Goal: Transaction & Acquisition: Obtain resource

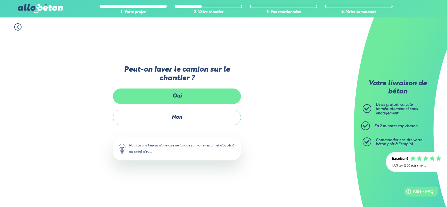
click at [180, 99] on label "Oui" at bounding box center [177, 95] width 128 height 15
click at [0, 0] on input "Oui" at bounding box center [0, 0] width 0 height 0
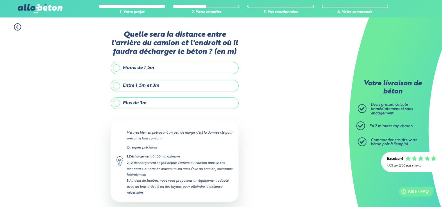
click at [117, 67] on label "Moins de 1,5m" at bounding box center [175, 68] width 128 height 12
click at [0, 0] on input "Moins de 1,5m" at bounding box center [0, 0] width 0 height 0
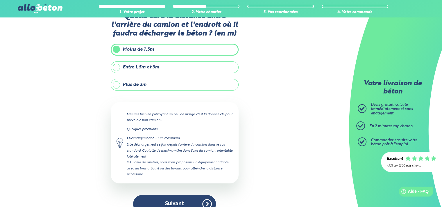
scroll to position [28, 0]
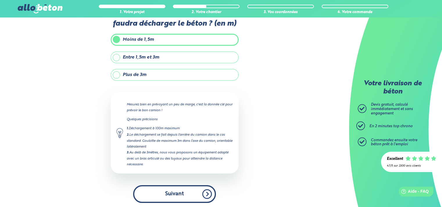
click at [176, 194] on button "Suivant" at bounding box center [174, 194] width 83 height 18
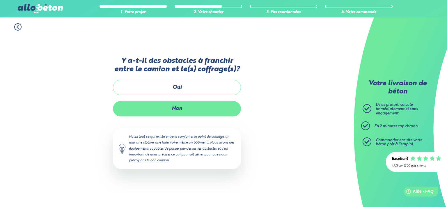
click at [183, 110] on label "Non" at bounding box center [177, 108] width 128 height 15
click at [0, 0] on input "Non" at bounding box center [0, 0] width 0 height 0
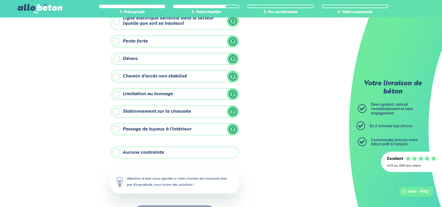
scroll to position [42, 0]
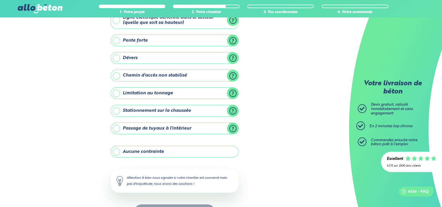
click at [119, 151] on label "Aucune contrainte" at bounding box center [175, 152] width 128 height 12
click at [0, 0] on input "Aucune contrainte" at bounding box center [0, 0] width 0 height 0
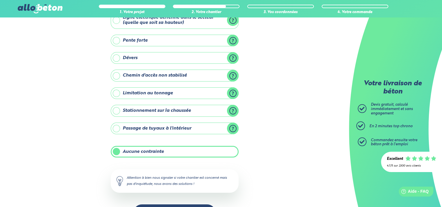
scroll to position [62, 0]
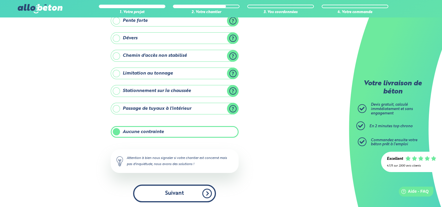
click at [164, 188] on button "Suivant" at bounding box center [174, 193] width 83 height 18
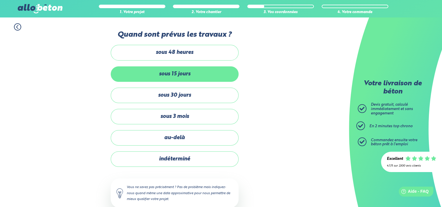
click at [163, 71] on label "sous 15 jours" at bounding box center [175, 73] width 128 height 15
click at [0, 0] on input "sous 15 jours" at bounding box center [0, 0] width 0 height 0
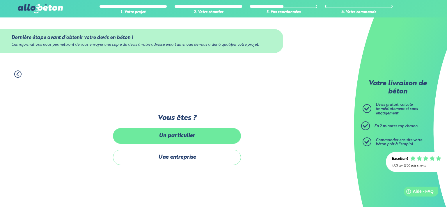
click at [187, 134] on label "Un particulier" at bounding box center [177, 135] width 128 height 15
click at [0, 0] on input "Un particulier" at bounding box center [0, 0] width 0 height 0
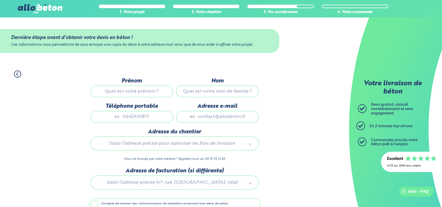
scroll to position [28, 0]
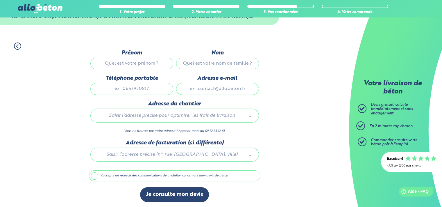
click at [128, 65] on input "Prénom" at bounding box center [131, 64] width 83 height 12
type input "FOUZIA"
type input "BELARICHE"
type input "0786729328"
type input "ourais01@gmail.com"
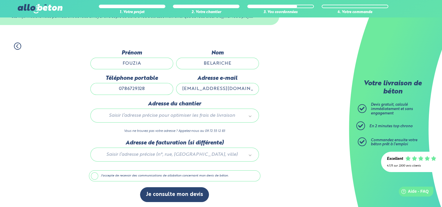
type input "2 Rue Philippe de Metz"
drag, startPoint x: 144, startPoint y: 87, endPoint x: 124, endPoint y: 91, distance: 20.2
click at [124, 91] on input "0786729328" at bounding box center [131, 89] width 83 height 12
type input "0795658585"
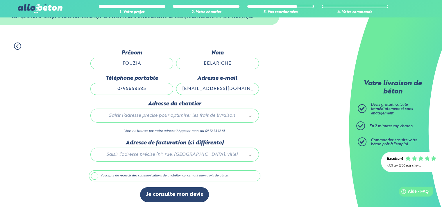
drag, startPoint x: 213, startPoint y: 89, endPoint x: 191, endPoint y: 93, distance: 21.9
click at [191, 93] on input "ourais01@gmail.com" at bounding box center [217, 89] width 83 height 12
type input "lolo54@gmail.com"
drag, startPoint x: 234, startPoint y: 60, endPoint x: 199, endPoint y: 66, distance: 35.3
click at [199, 66] on input "BELARICHE" at bounding box center [217, 64] width 83 height 12
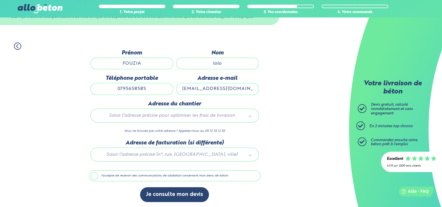
type input "lolo"
click at [138, 63] on input "FOUZIA" at bounding box center [131, 64] width 83 height 12
drag, startPoint x: 141, startPoint y: 63, endPoint x: 104, endPoint y: 68, distance: 37.3
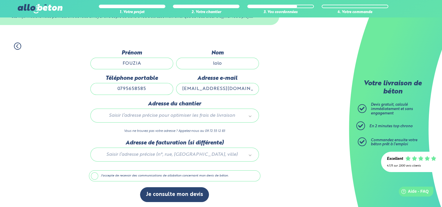
click at [106, 68] on input "FOUZIA" at bounding box center [131, 64] width 83 height 12
type input "hyb"
click at [292, 99] on div "1. Votre projet 2. Votre chantier 3. Vos coordonnées 4. Votre commande Dernière…" at bounding box center [174, 122] width 349 height 171
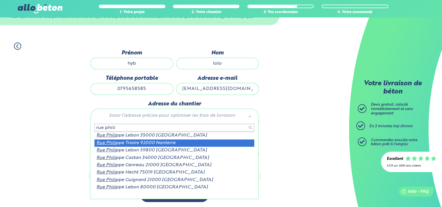
type input "rue phili"
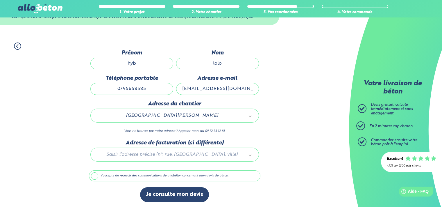
click at [178, 156] on div at bounding box center [175, 154] width 172 height 28
drag, startPoint x: 216, startPoint y: 114, endPoint x: 162, endPoint y: 115, distance: 54.1
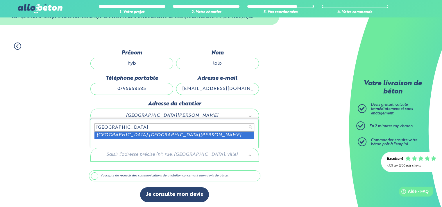
type input "rue phi"
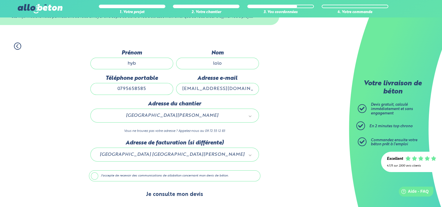
click at [173, 195] on button "Je consulte mon devis" at bounding box center [174, 194] width 69 height 15
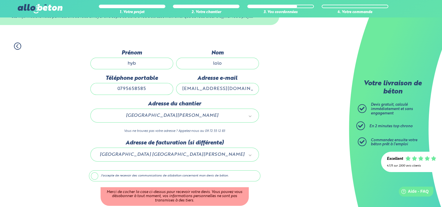
click at [95, 174] on label "J'accepte de recevoir des communications de allobéton concernant mon devis de b…" at bounding box center [175, 175] width 172 height 11
click at [0, 0] on input "J'accepte de recevoir des communications de allobéton concernant mon devis de b…" at bounding box center [0, 0] width 0 height 0
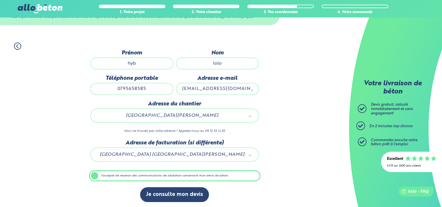
scroll to position [28, 0]
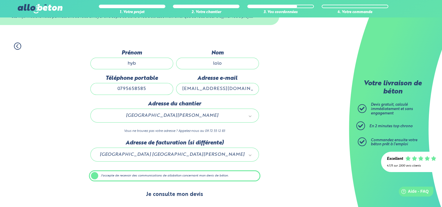
click at [186, 194] on button "Je consulte mon devis" at bounding box center [174, 194] width 69 height 15
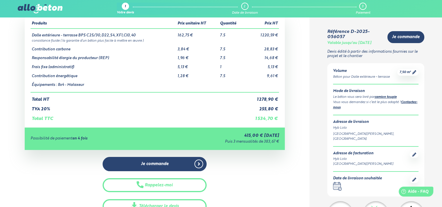
scroll to position [35, 0]
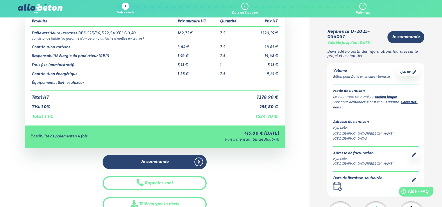
click at [123, 7] on div "1" at bounding box center [125, 6] width 7 height 7
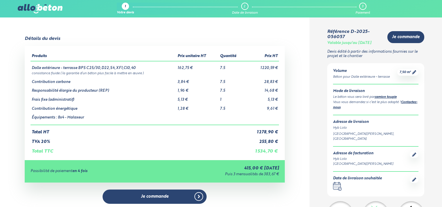
scroll to position [35, 0]
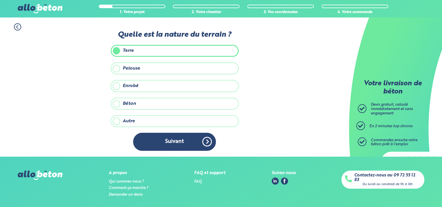
click at [130, 103] on label "Béton" at bounding box center [175, 104] width 128 height 12
click at [0, 0] on input "Béton" at bounding box center [0, 0] width 0 height 0
click at [130, 103] on label "Béton" at bounding box center [175, 104] width 128 height 12
click at [0, 0] on input "Béton" at bounding box center [0, 0] width 0 height 0
click at [124, 49] on label "Terre" at bounding box center [175, 51] width 128 height 12
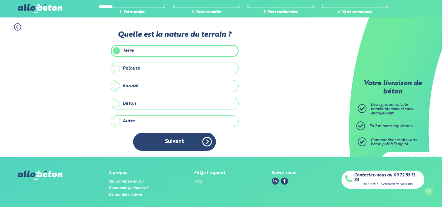
click at [0, 0] on input "Terre" at bounding box center [0, 0] width 0 height 0
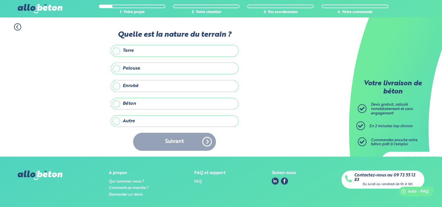
click at [133, 103] on label "Béton" at bounding box center [175, 104] width 128 height 12
click at [0, 0] on input "Béton" at bounding box center [0, 0] width 0 height 0
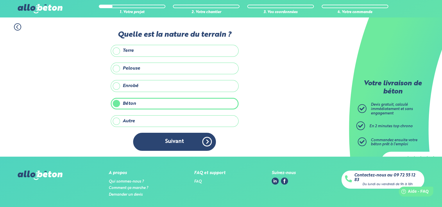
click at [137, 102] on label "Béton" at bounding box center [175, 104] width 128 height 12
click at [0, 0] on input "Béton" at bounding box center [0, 0] width 0 height 0
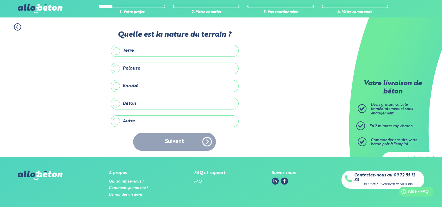
click at [137, 102] on label "Béton" at bounding box center [175, 104] width 128 height 12
click at [0, 0] on input "Béton" at bounding box center [0, 0] width 0 height 0
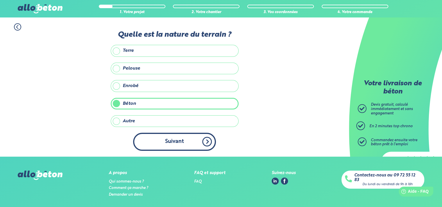
click at [167, 143] on button "Suivant" at bounding box center [174, 142] width 83 height 18
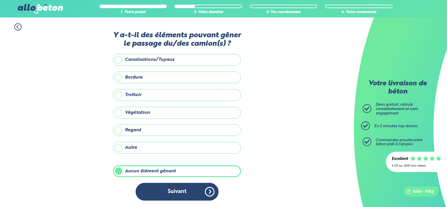
click at [139, 129] on label "Regard" at bounding box center [177, 130] width 128 height 12
click at [0, 0] on input "Regard" at bounding box center [0, 0] width 0 height 0
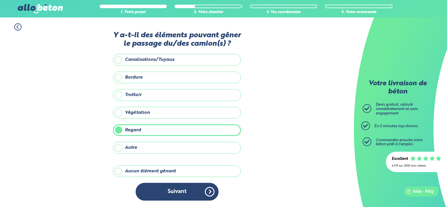
click at [139, 129] on label "Regard" at bounding box center [177, 130] width 128 height 12
click at [0, 0] on input "Regard" at bounding box center [0, 0] width 0 height 0
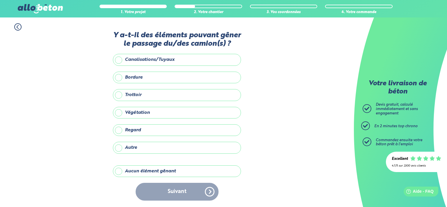
click at [140, 95] on label "Trottoir" at bounding box center [177, 95] width 128 height 12
click at [0, 0] on input "Trottoir" at bounding box center [0, 0] width 0 height 0
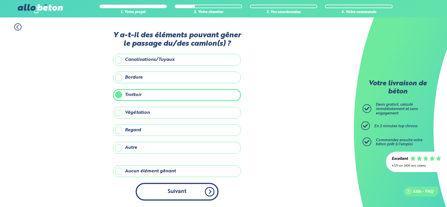
click at [196, 191] on button "Suivant" at bounding box center [176, 192] width 83 height 18
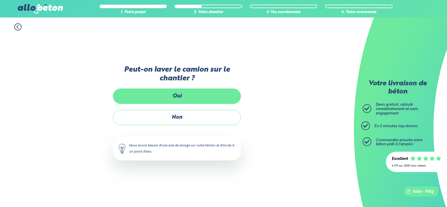
click at [174, 97] on label "Oui" at bounding box center [177, 95] width 128 height 15
click at [0, 0] on input "Oui" at bounding box center [0, 0] width 0 height 0
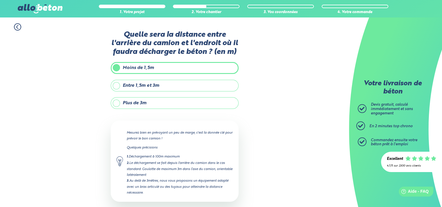
click at [147, 102] on label "Plus de 3m" at bounding box center [175, 103] width 128 height 12
click at [0, 0] on input "Plus de 3m" at bounding box center [0, 0] width 0 height 0
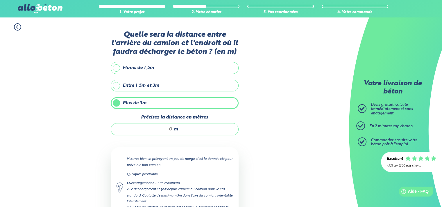
click at [167, 128] on input "Précisez la distance en mètres" at bounding box center [145, 129] width 56 height 6
type input "9"
click at [280, 141] on div "1. Votre projet 2. Votre chantier 3. Vos coordonnées 4. Votre commande Quelle s…" at bounding box center [174, 140] width 349 height 246
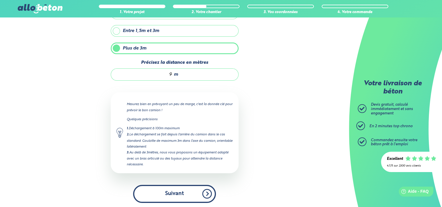
click at [152, 190] on button "Suivant" at bounding box center [174, 194] width 83 height 18
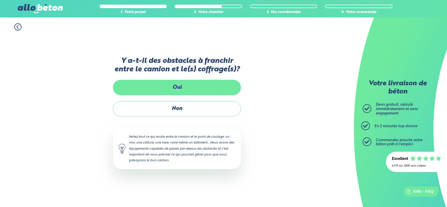
click at [178, 83] on label "Oui" at bounding box center [177, 87] width 128 height 15
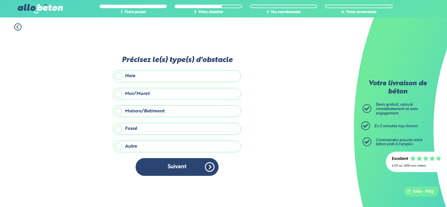
click at [137, 109] on label "Maison/Batiment" at bounding box center [177, 111] width 128 height 12
click at [0, 0] on input "Maison/Batiment" at bounding box center [0, 0] width 0 height 0
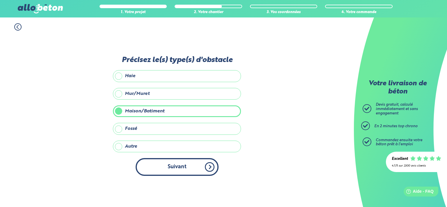
click at [199, 167] on button "Suivant" at bounding box center [176, 167] width 83 height 18
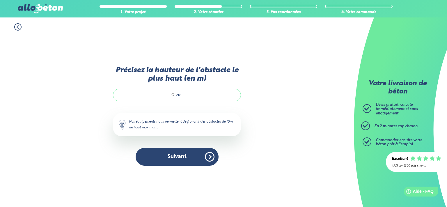
click at [166, 93] on input "Précisez la hauteur de l'obstacle le plus haut (en m)" at bounding box center [147, 95] width 56 height 6
type input "8"
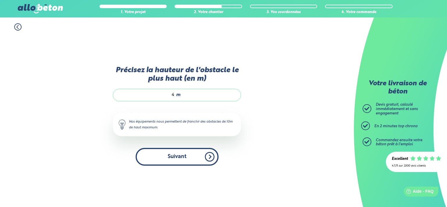
type input "4"
click at [179, 158] on button "Suivant" at bounding box center [176, 157] width 83 height 18
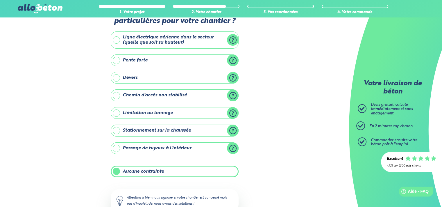
scroll to position [22, 0]
click at [435, 74] on div "Votre livraison de béton Devis gratuit, calculé immédiatement et sans engagemen…" at bounding box center [395, 103] width 93 height 207
click at [134, 94] on label "Chemin d'accès non stabilisé" at bounding box center [175, 95] width 128 height 12
click at [0, 0] on input "Chemin d'accès non stabilisé" at bounding box center [0, 0] width 0 height 0
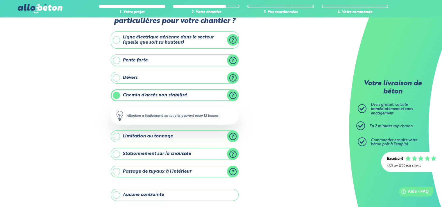
click at [117, 78] on label "Dévers" at bounding box center [175, 78] width 128 height 12
click at [0, 0] on input "Dévers" at bounding box center [0, 0] width 0 height 0
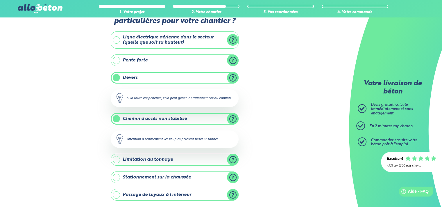
click at [114, 57] on label "Pente forte" at bounding box center [175, 60] width 128 height 12
click at [0, 0] on input "Pente forte" at bounding box center [0, 0] width 0 height 0
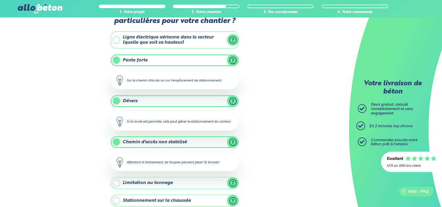
click at [119, 37] on label "Ligne électrique aérienne dans le secteur (quelle que soit sa hauteur)" at bounding box center [175, 39] width 128 height 17
click at [0, 0] on input "Ligne électrique aérienne dans le secteur (quelle que soit sa hauteur)" at bounding box center [0, 0] width 0 height 0
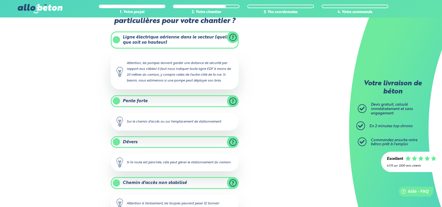
click at [119, 37] on label "Ligne électrique aérienne dans le secteur (quelle que soit sa hauteur)" at bounding box center [175, 39] width 128 height 17
click at [0, 0] on input "Ligne électrique aérienne dans le secteur (quelle que soit sa hauteur)" at bounding box center [0, 0] width 0 height 0
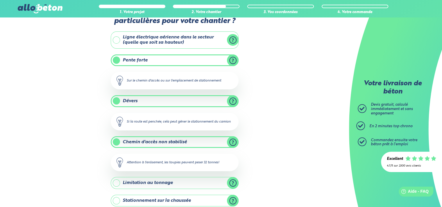
click at [118, 57] on label "Pente forte" at bounding box center [175, 60] width 128 height 12
click at [0, 0] on input "Pente forte" at bounding box center [0, 0] width 0 height 0
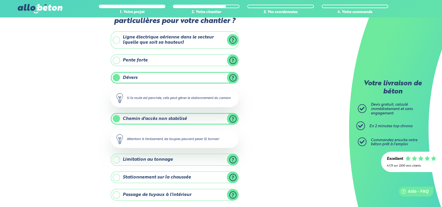
click at [116, 74] on label "Dévers" at bounding box center [175, 78] width 128 height 12
click at [0, 0] on input "Dévers" at bounding box center [0, 0] width 0 height 0
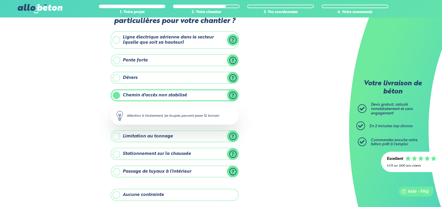
click at [116, 93] on label "Chemin d'accès non stabilisé" at bounding box center [175, 95] width 128 height 12
click at [0, 0] on input "Chemin d'accès non stabilisé" at bounding box center [0, 0] width 0 height 0
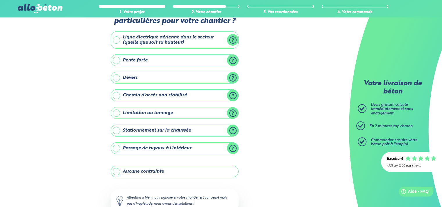
click at [117, 113] on label "Limitation au tonnage" at bounding box center [175, 113] width 128 height 12
click at [0, 0] on input "Limitation au tonnage" at bounding box center [0, 0] width 0 height 0
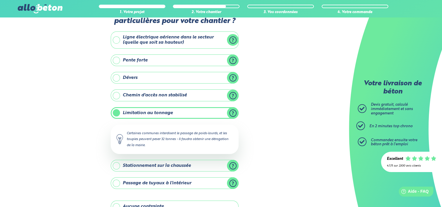
click at [116, 164] on label "Stationnement sur la chaussée" at bounding box center [175, 166] width 128 height 12
click at [0, 0] on input "Stationnement sur la chaussée" at bounding box center [0, 0] width 0 height 0
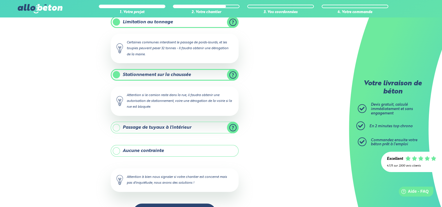
scroll to position [131, 0]
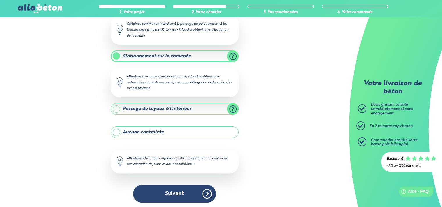
click at [114, 131] on label "Aucune contrainte" at bounding box center [175, 132] width 128 height 12
click at [0, 0] on input "Aucune contrainte" at bounding box center [0, 0] width 0 height 0
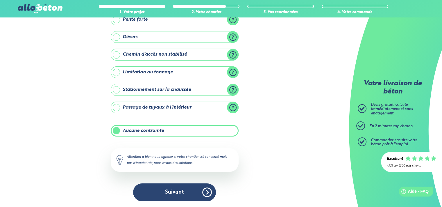
scroll to position [62, 0]
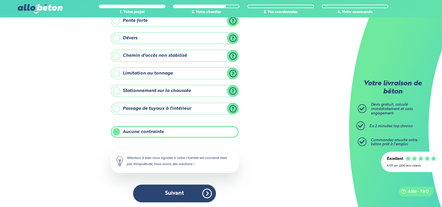
click at [114, 68] on label "Limitation au tonnage" at bounding box center [175, 73] width 128 height 12
click at [0, 0] on input "Limitation au tonnage" at bounding box center [0, 0] width 0 height 0
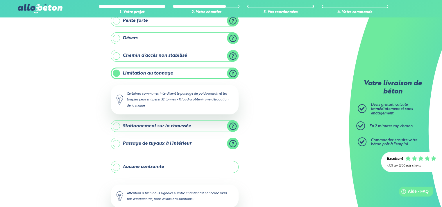
scroll to position [97, 0]
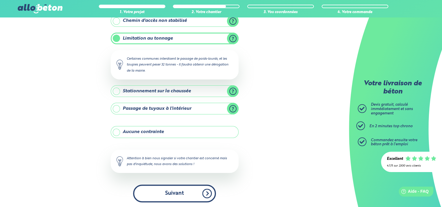
click at [170, 190] on button "Suivant" at bounding box center [174, 193] width 83 height 18
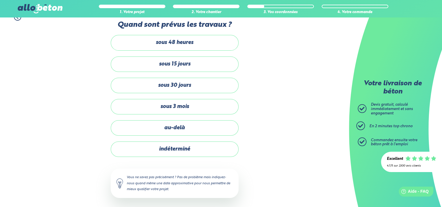
scroll to position [10, 0]
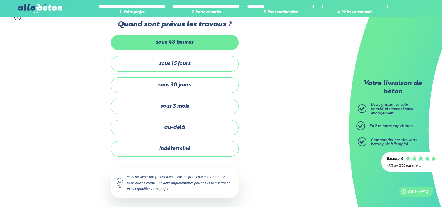
click at [165, 41] on label "sous 48 heures" at bounding box center [175, 42] width 128 height 15
click at [0, 0] on input "sous 48 heures" at bounding box center [0, 0] width 0 height 0
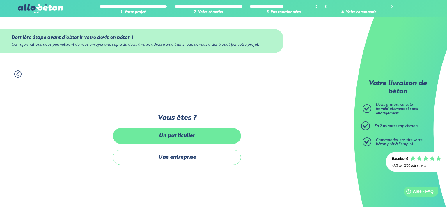
click at [202, 142] on label "Un particulier" at bounding box center [177, 135] width 128 height 15
click at [0, 0] on input "Un particulier" at bounding box center [0, 0] width 0 height 0
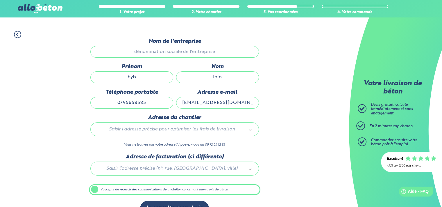
scroll to position [40, 0]
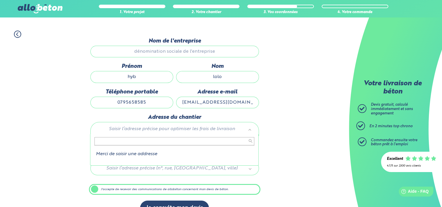
click at [166, 138] on input "text" at bounding box center [174, 141] width 160 height 8
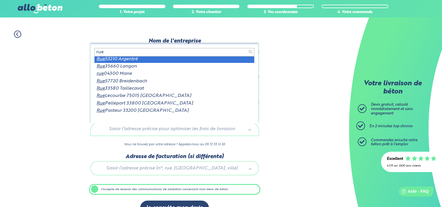
scroll to position [0, 0]
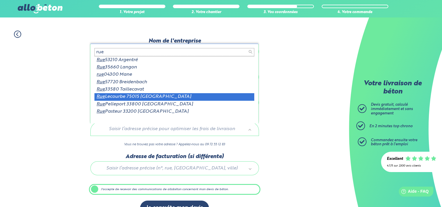
type input "rue"
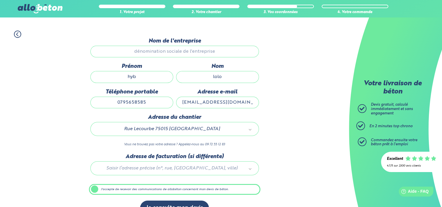
click at [165, 168] on div at bounding box center [175, 167] width 172 height 28
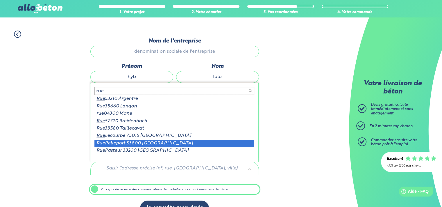
scroll to position [1, 0]
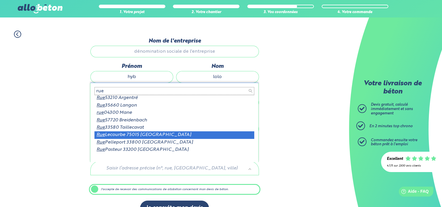
type input "rue"
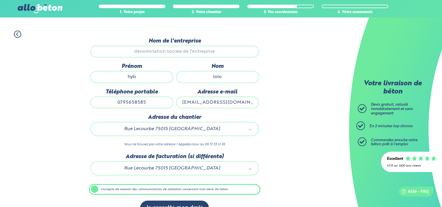
scroll to position [53, 0]
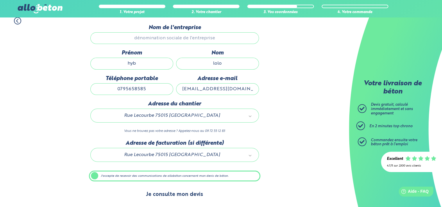
drag, startPoint x: 188, startPoint y: 192, endPoint x: 194, endPoint y: 193, distance: 5.9
click at [194, 193] on button "Je consulte mon devis" at bounding box center [174, 194] width 69 height 15
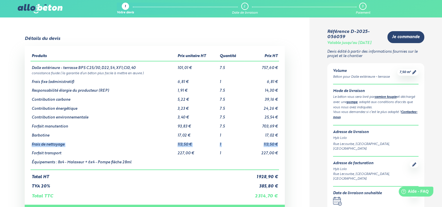
drag, startPoint x: 278, startPoint y: 146, endPoint x: 32, endPoint y: 146, distance: 246.2
click at [32, 146] on tr "Frais de nettoyage 113,50 € 1 113,50 €" at bounding box center [155, 142] width 248 height 9
click at [69, 154] on td "Forfait transport" at bounding box center [104, 151] width 146 height 9
